Goal: Transaction & Acquisition: Purchase product/service

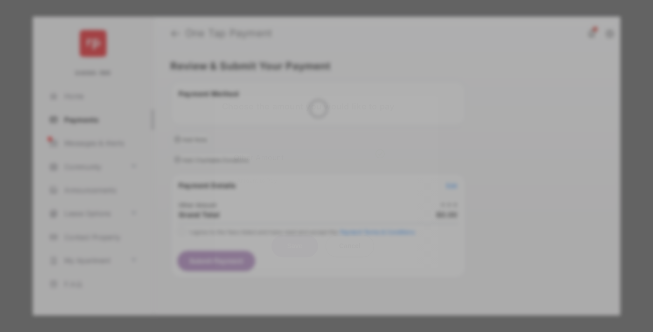
click at [309, 151] on div "Other Amount" at bounding box center [309, 158] width 151 height 16
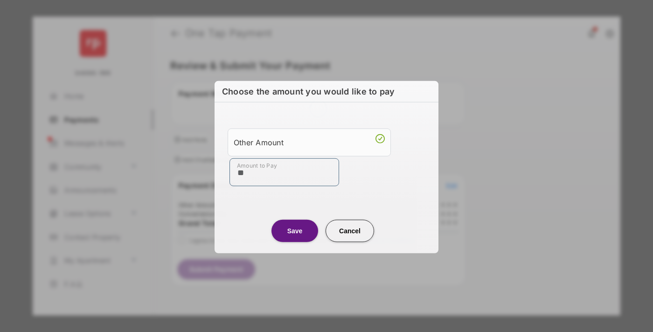
type input "**"
click at [295, 231] on button "Save" at bounding box center [294, 231] width 47 height 22
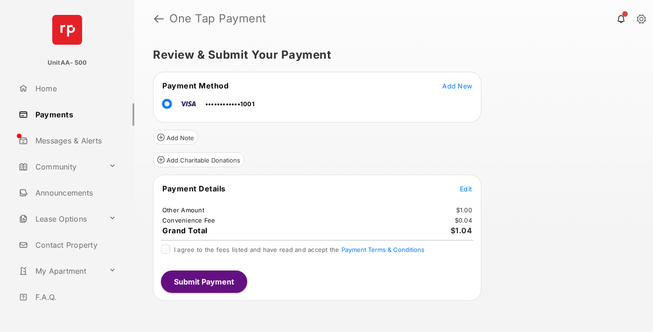
click at [466, 189] on span "Edit" at bounding box center [466, 189] width 12 height 8
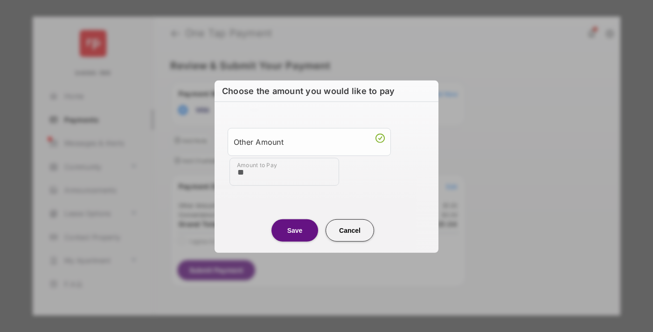
click at [295, 230] on button "Save" at bounding box center [294, 230] width 47 height 22
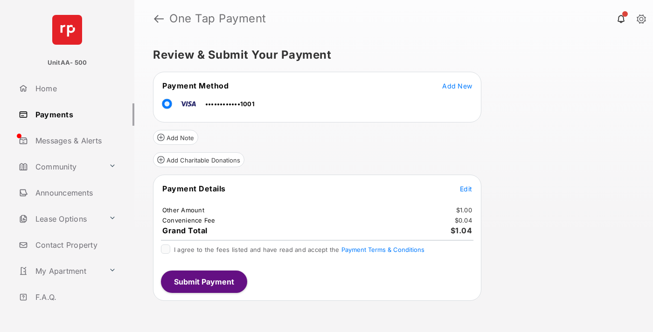
click at [203, 282] on button "Submit Payment" at bounding box center [204, 282] width 86 height 22
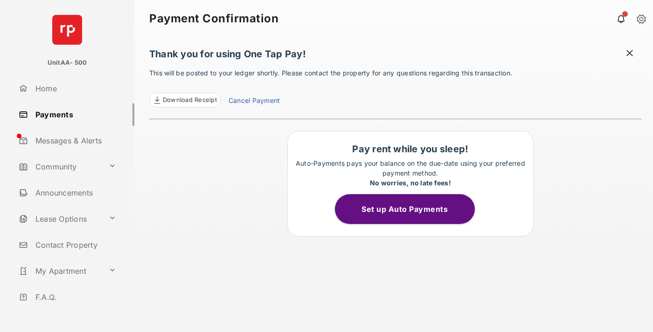
click at [73, 114] on link "Payments" at bounding box center [74, 115] width 119 height 22
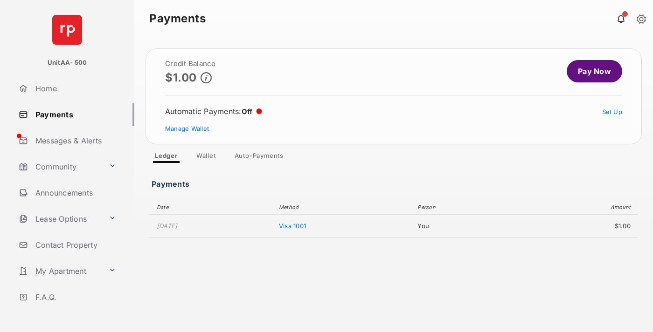
click at [590, 71] on link "Pay Now" at bounding box center [594, 71] width 55 height 22
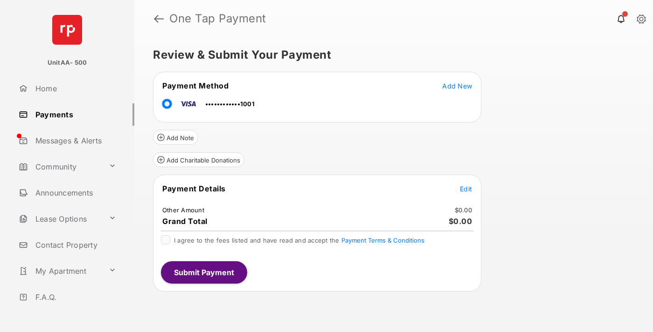
click at [466, 189] on span "Edit" at bounding box center [466, 189] width 12 height 8
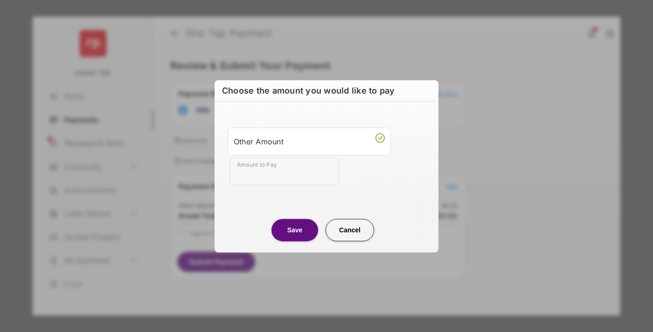
click at [309, 141] on div "Other Amount" at bounding box center [309, 142] width 151 height 16
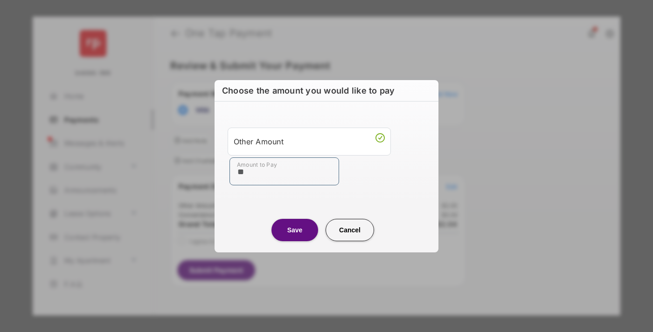
type input "**"
click at [295, 230] on button "Save" at bounding box center [294, 230] width 47 height 22
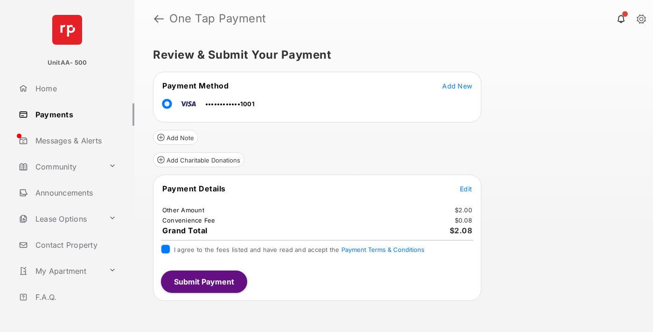
click at [203, 282] on button "Submit Payment" at bounding box center [204, 282] width 86 height 22
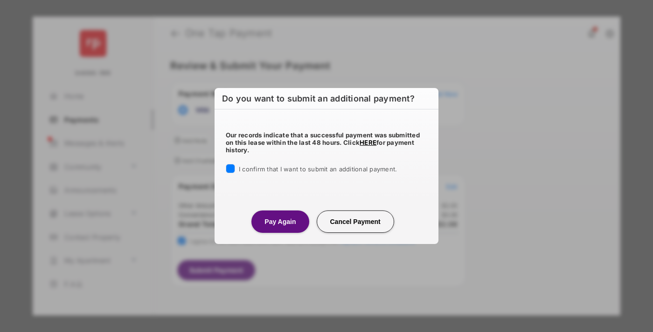
click at [280, 221] on button "Pay Again" at bounding box center [279, 222] width 57 height 22
